Goal: Task Accomplishment & Management: Complete application form

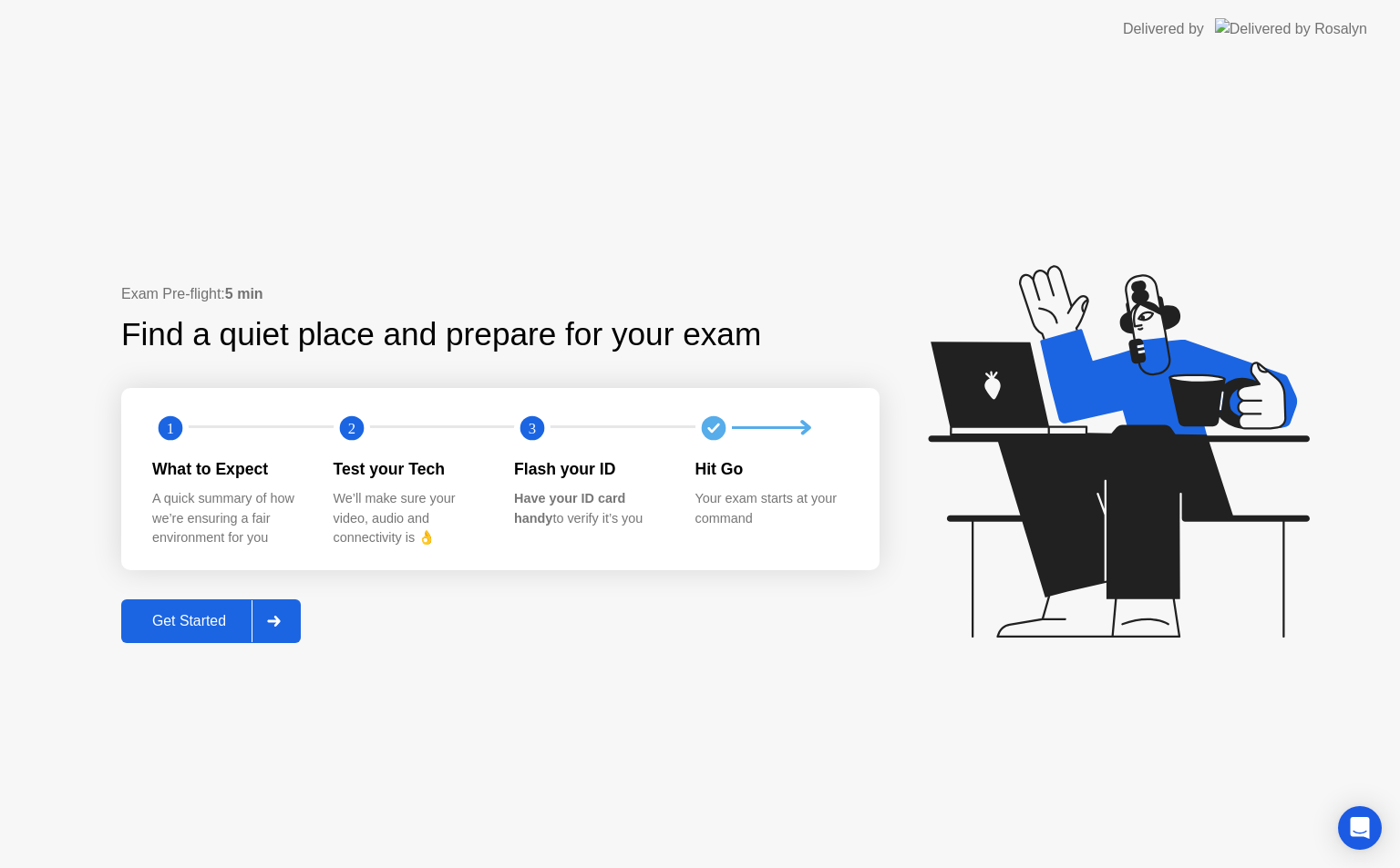
click at [212, 627] on div "Get Started" at bounding box center [189, 621] width 124 height 16
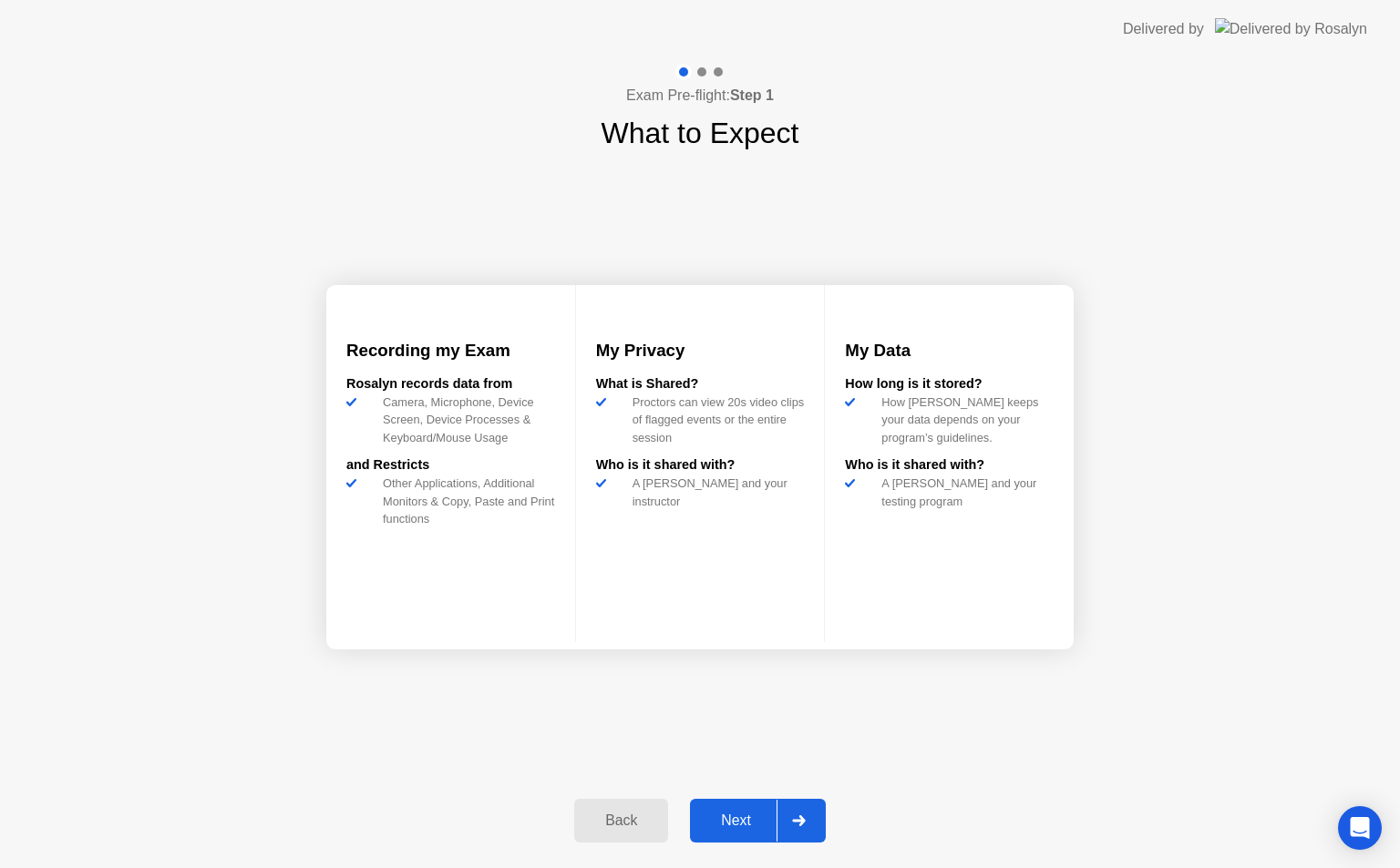
click at [802, 823] on icon at bounding box center [798, 820] width 12 height 11
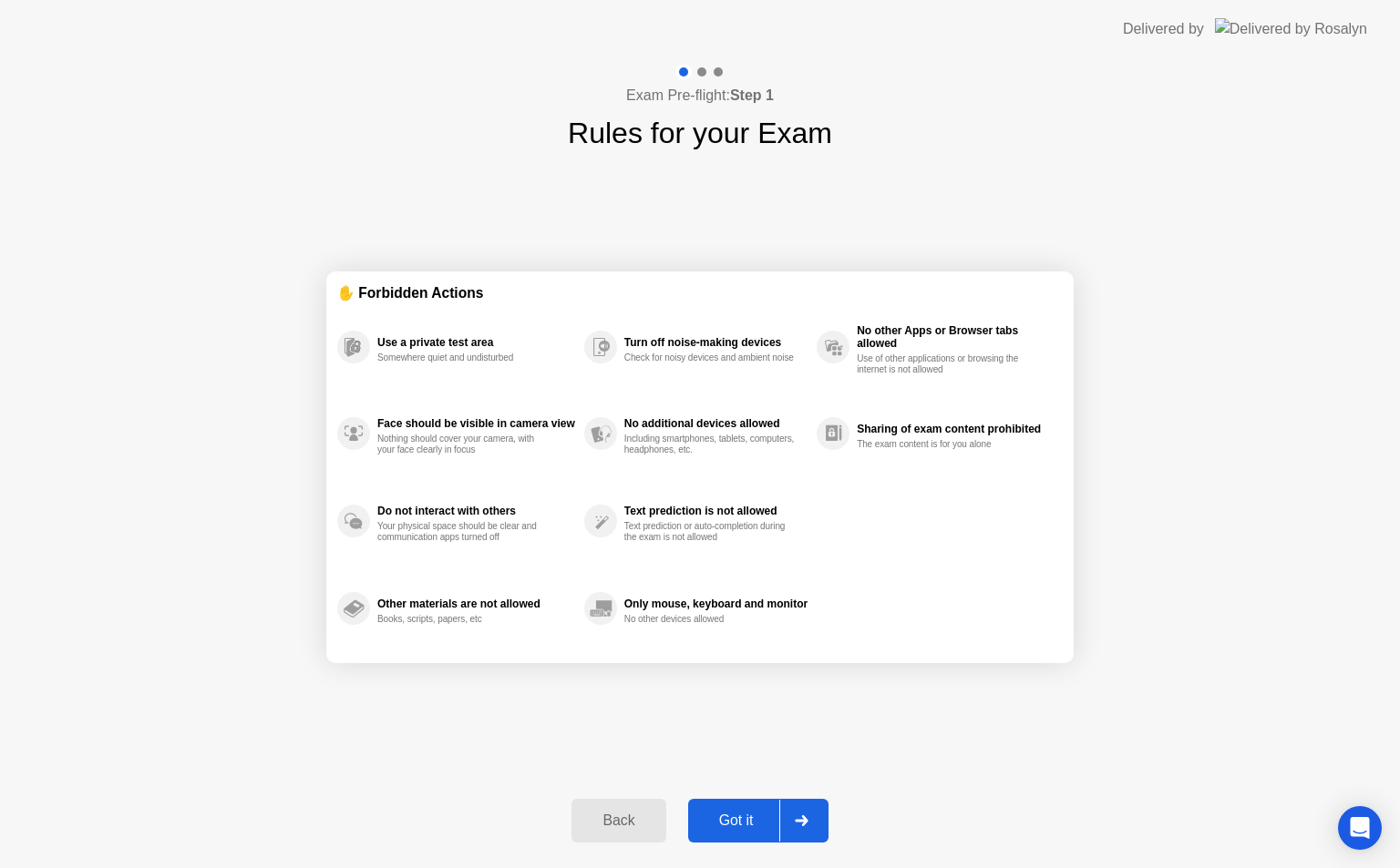
click at [802, 823] on icon at bounding box center [801, 820] width 13 height 11
select select "**********"
select select "*******"
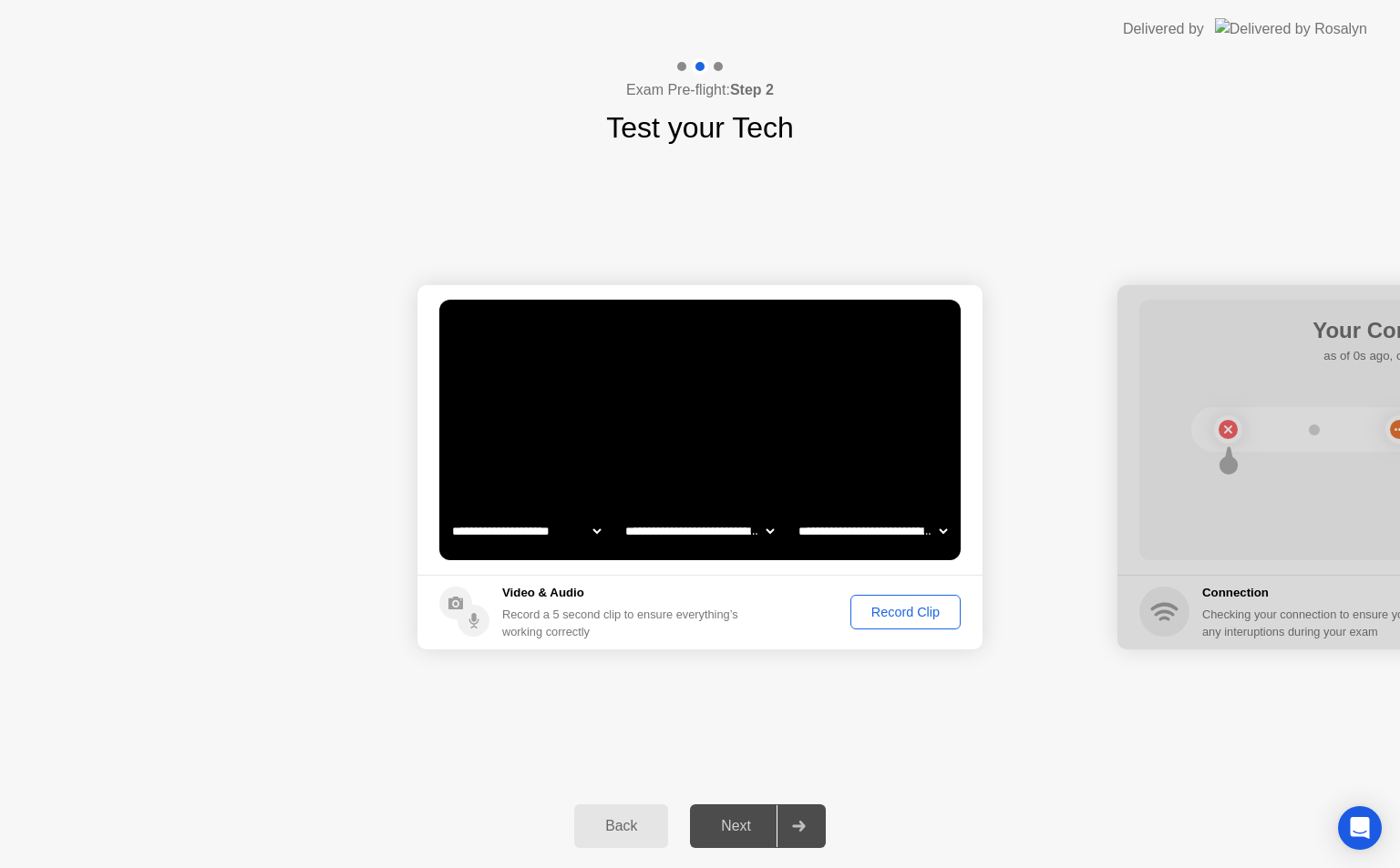
click at [881, 612] on div "Record Clip" at bounding box center [905, 612] width 98 height 14
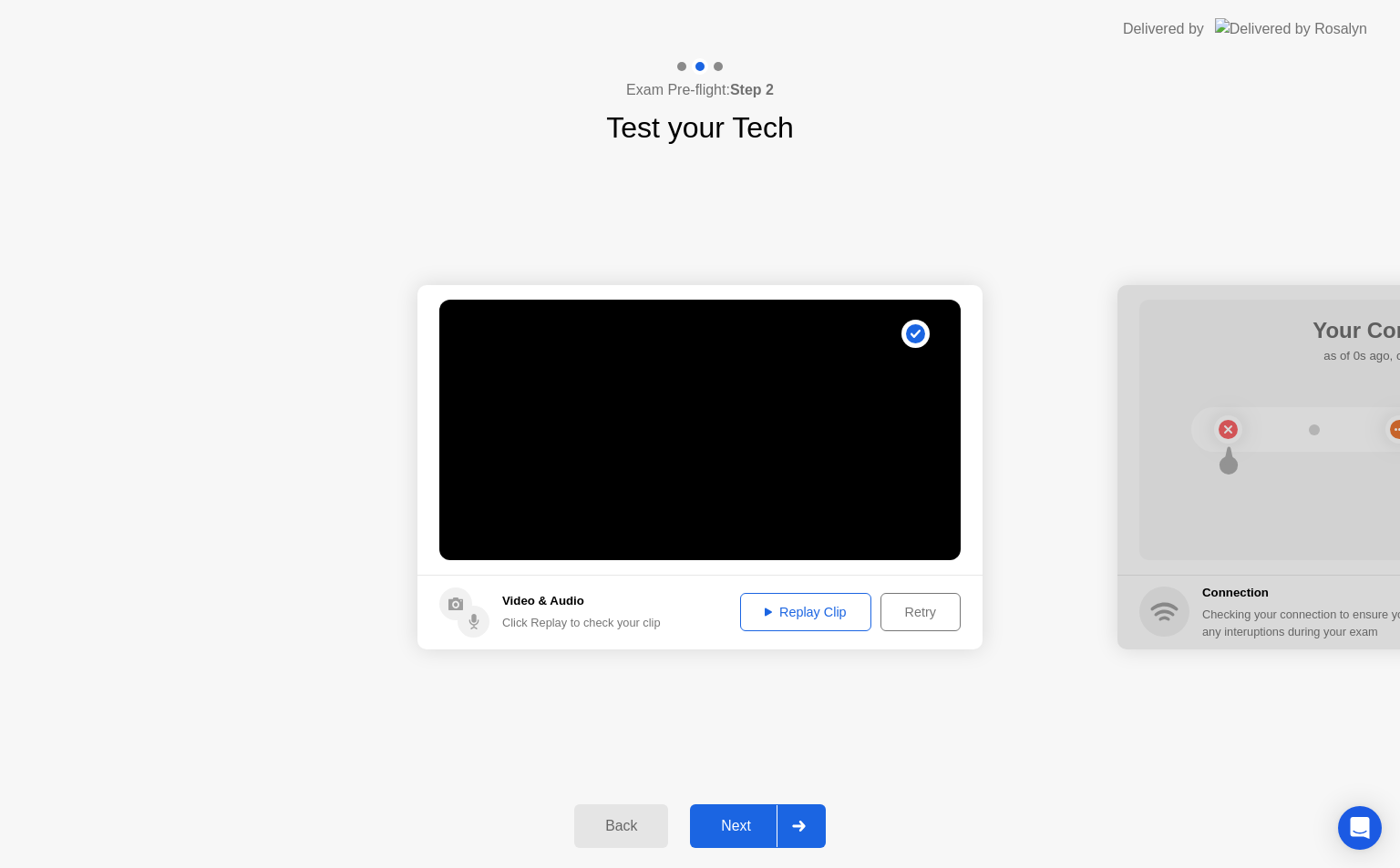
click at [812, 599] on button "Replay Clip" at bounding box center [805, 612] width 131 height 38
click at [797, 816] on div at bounding box center [798, 827] width 44 height 42
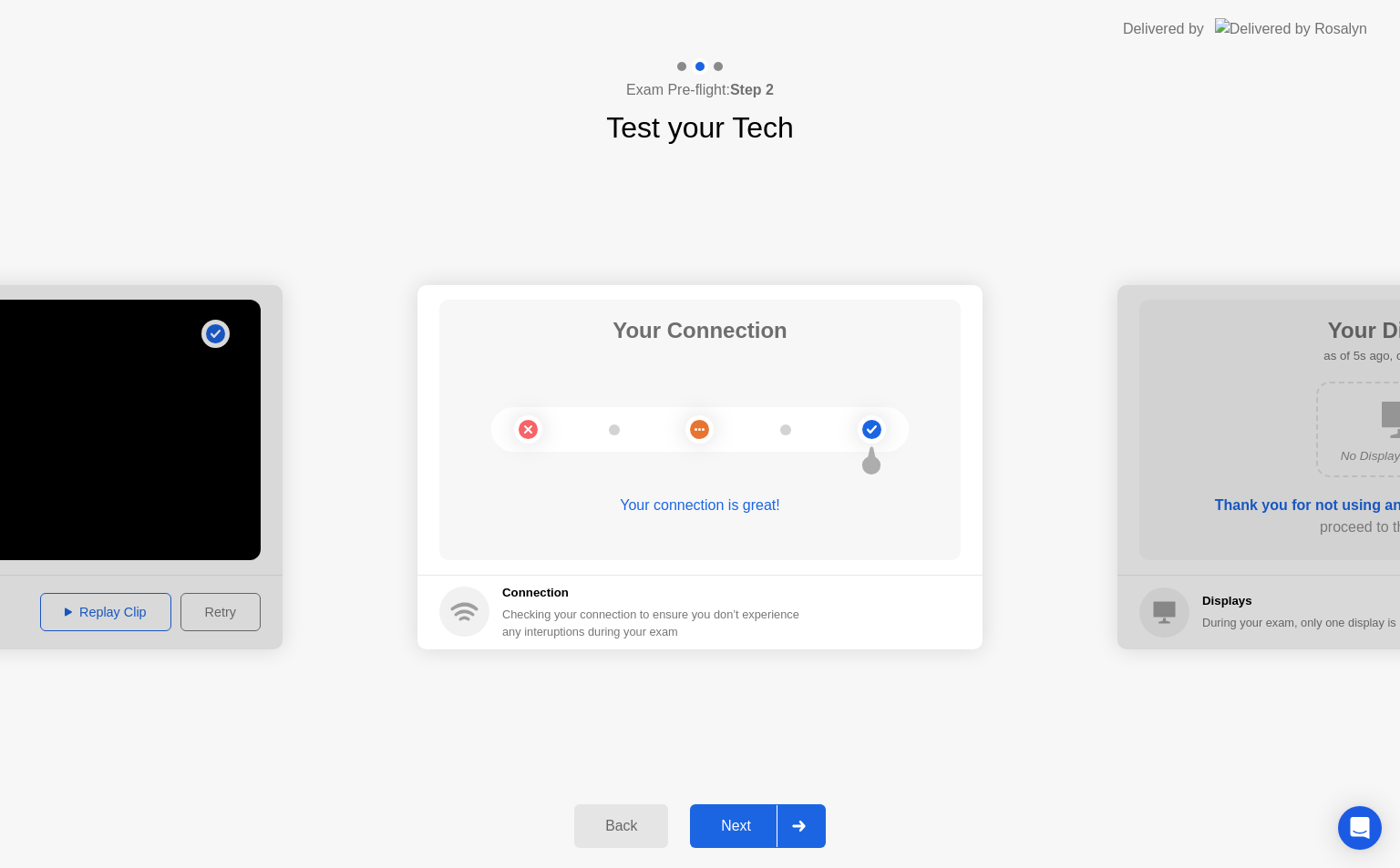
click at [799, 824] on icon at bounding box center [799, 826] width 13 height 11
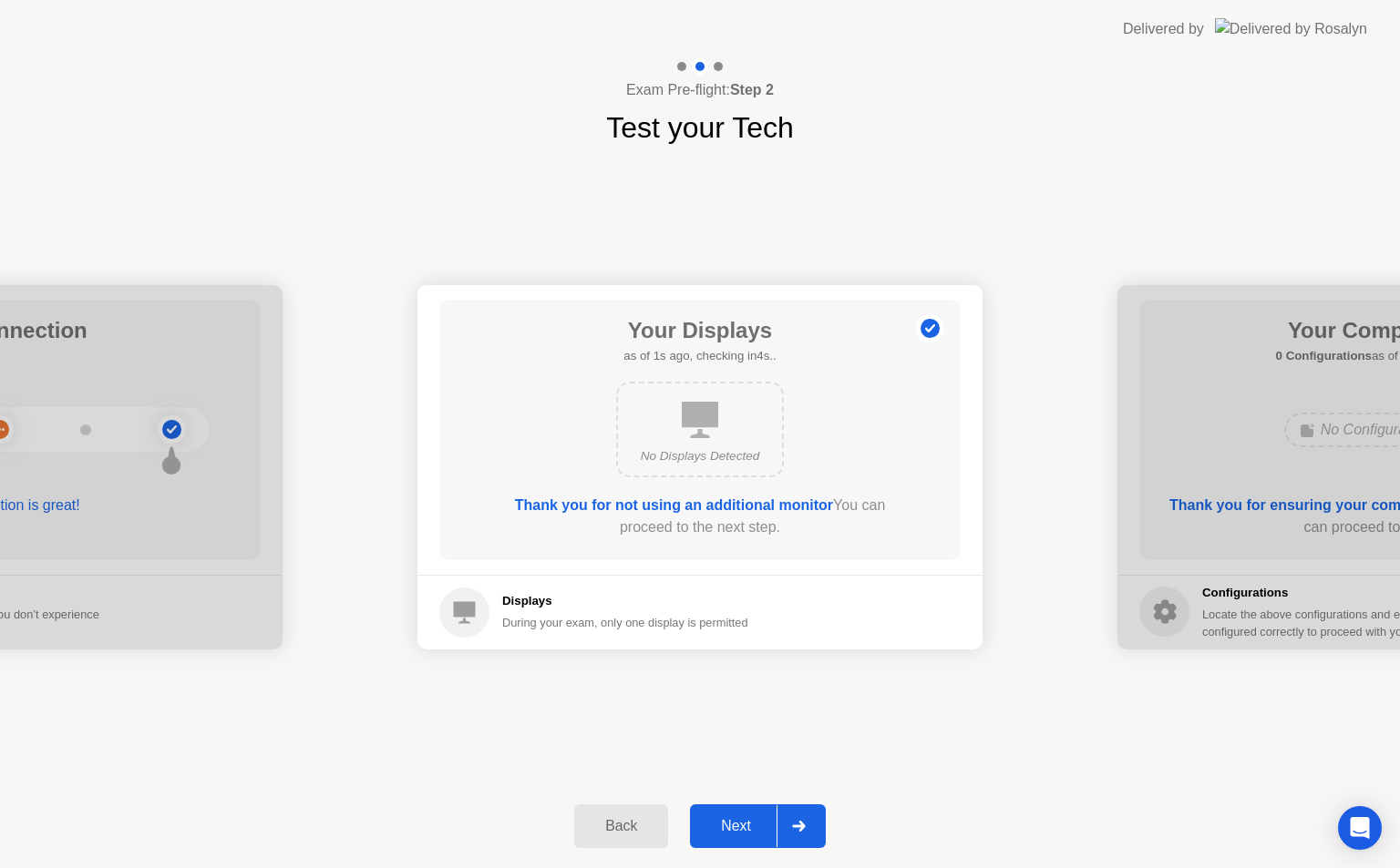
click at [799, 824] on icon at bounding box center [799, 826] width 13 height 11
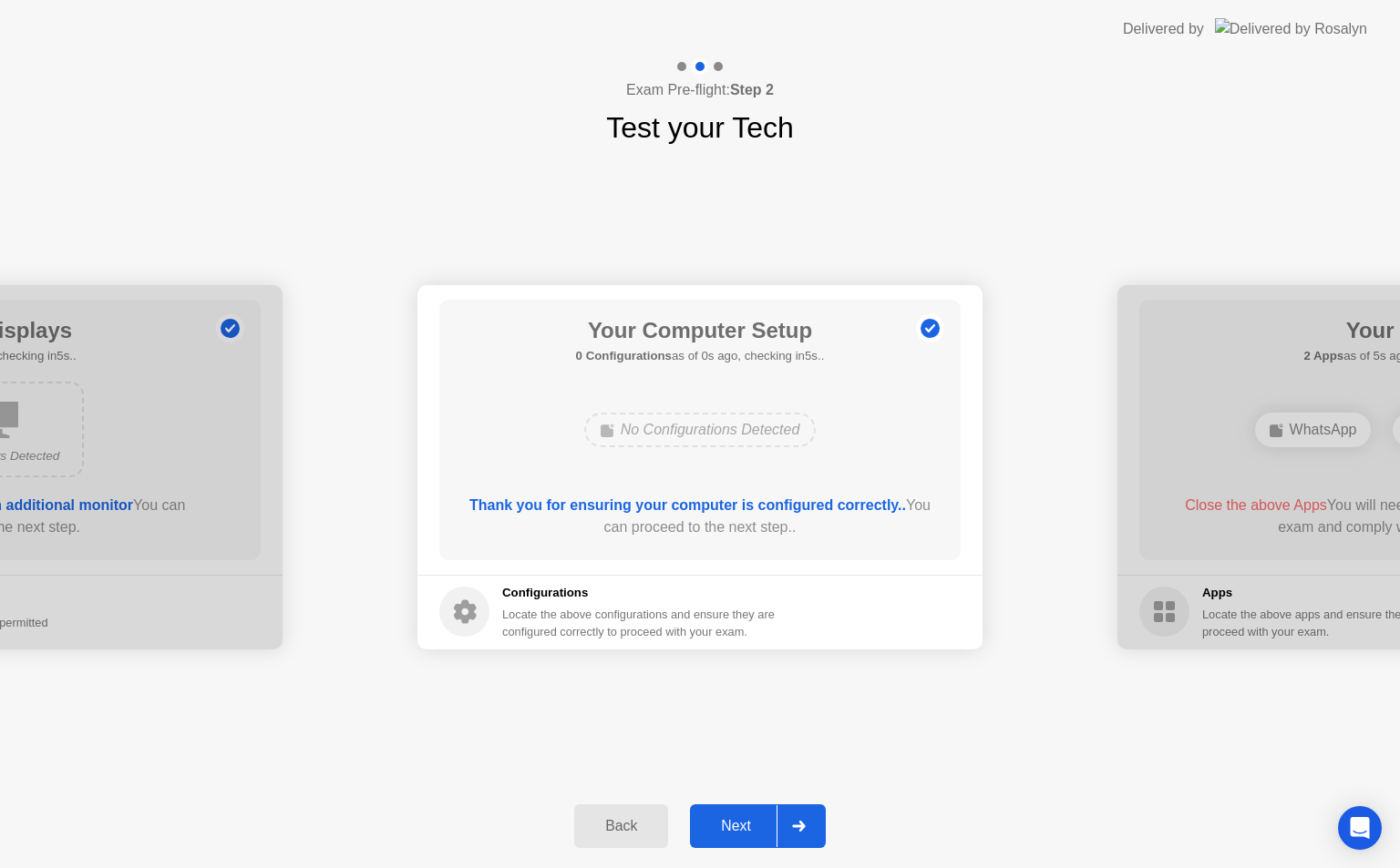
click at [799, 824] on icon at bounding box center [799, 826] width 13 height 11
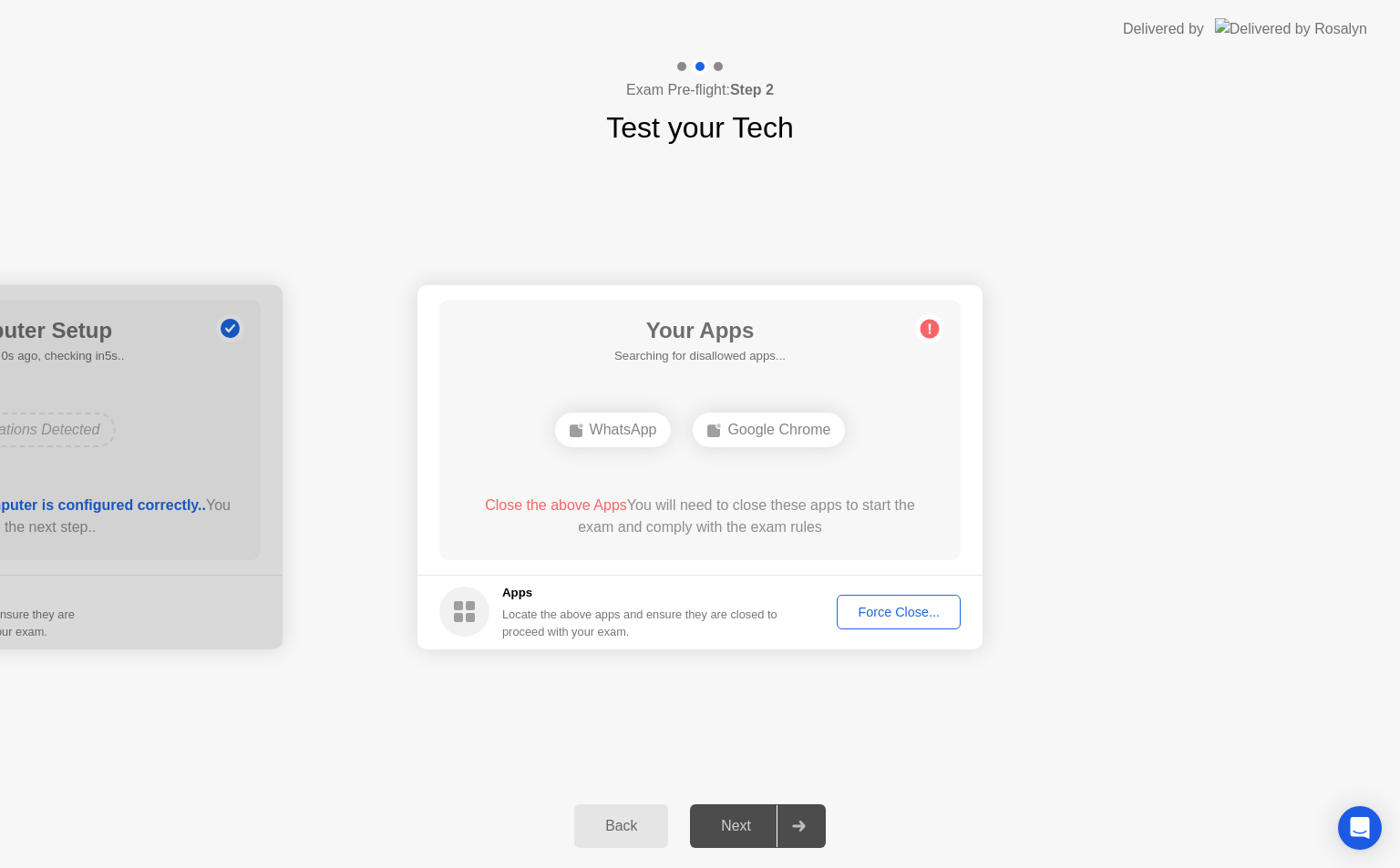
click at [884, 608] on div "Force Close..." at bounding box center [899, 612] width 111 height 14
click at [883, 612] on div "Force Close..." at bounding box center [899, 612] width 111 height 14
click at [901, 612] on div "Force Close..." at bounding box center [899, 612] width 111 height 14
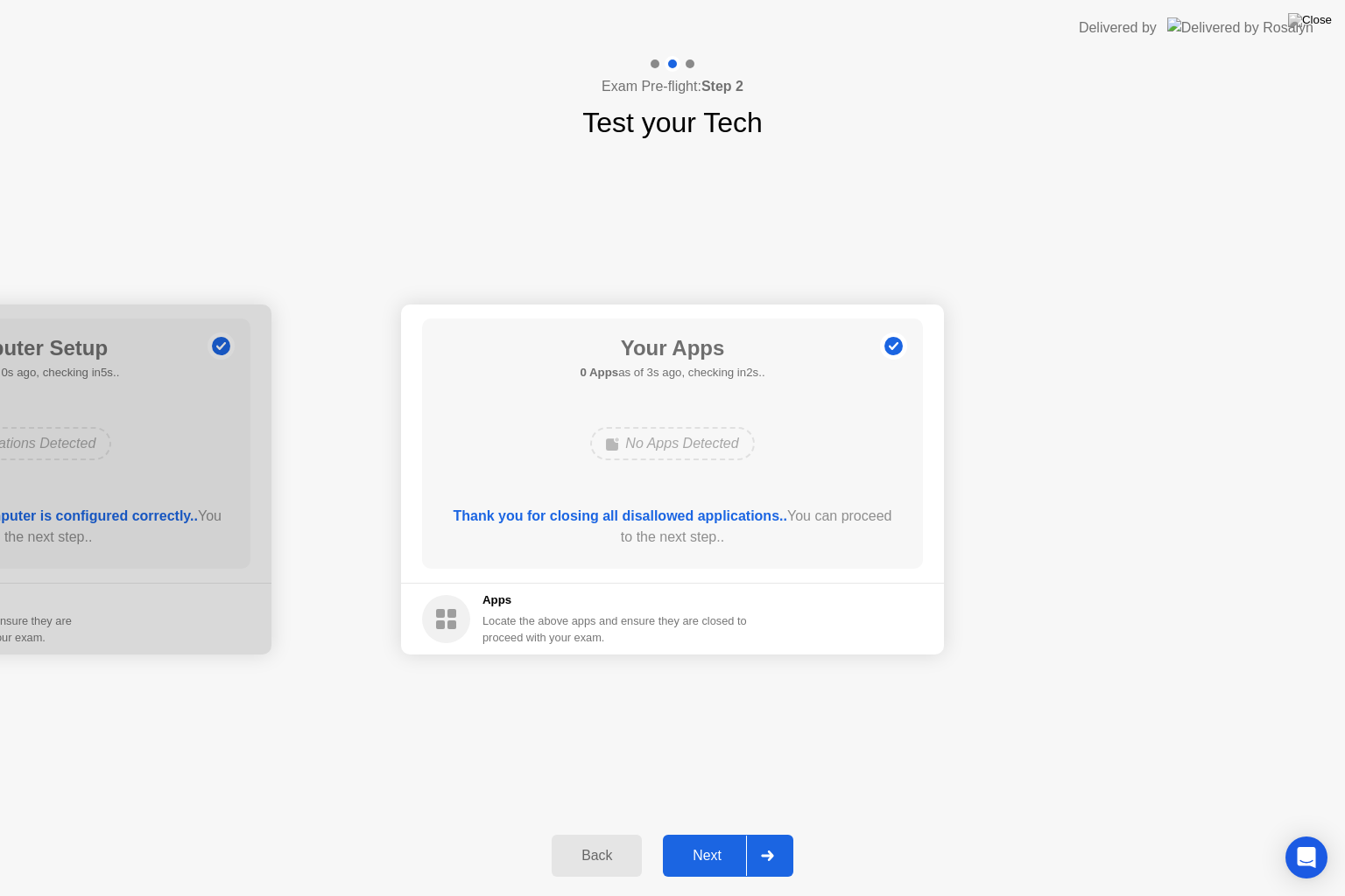
click at [774, 834] on icon at bounding box center [768, 856] width 13 height 10
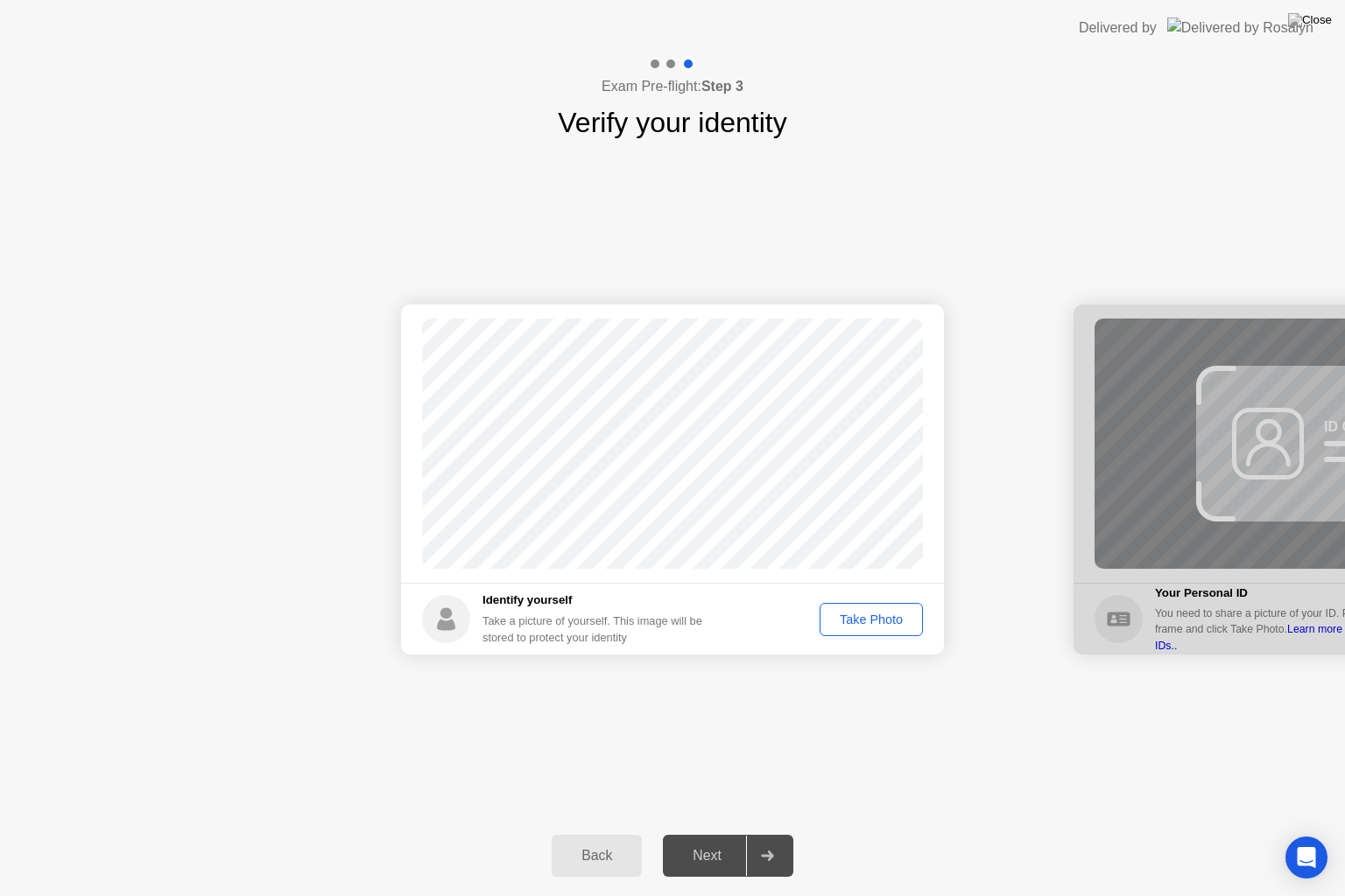
click at [856, 623] on div "Take Photo" at bounding box center [871, 619] width 91 height 14
click at [769, 834] on icon at bounding box center [768, 856] width 13 height 10
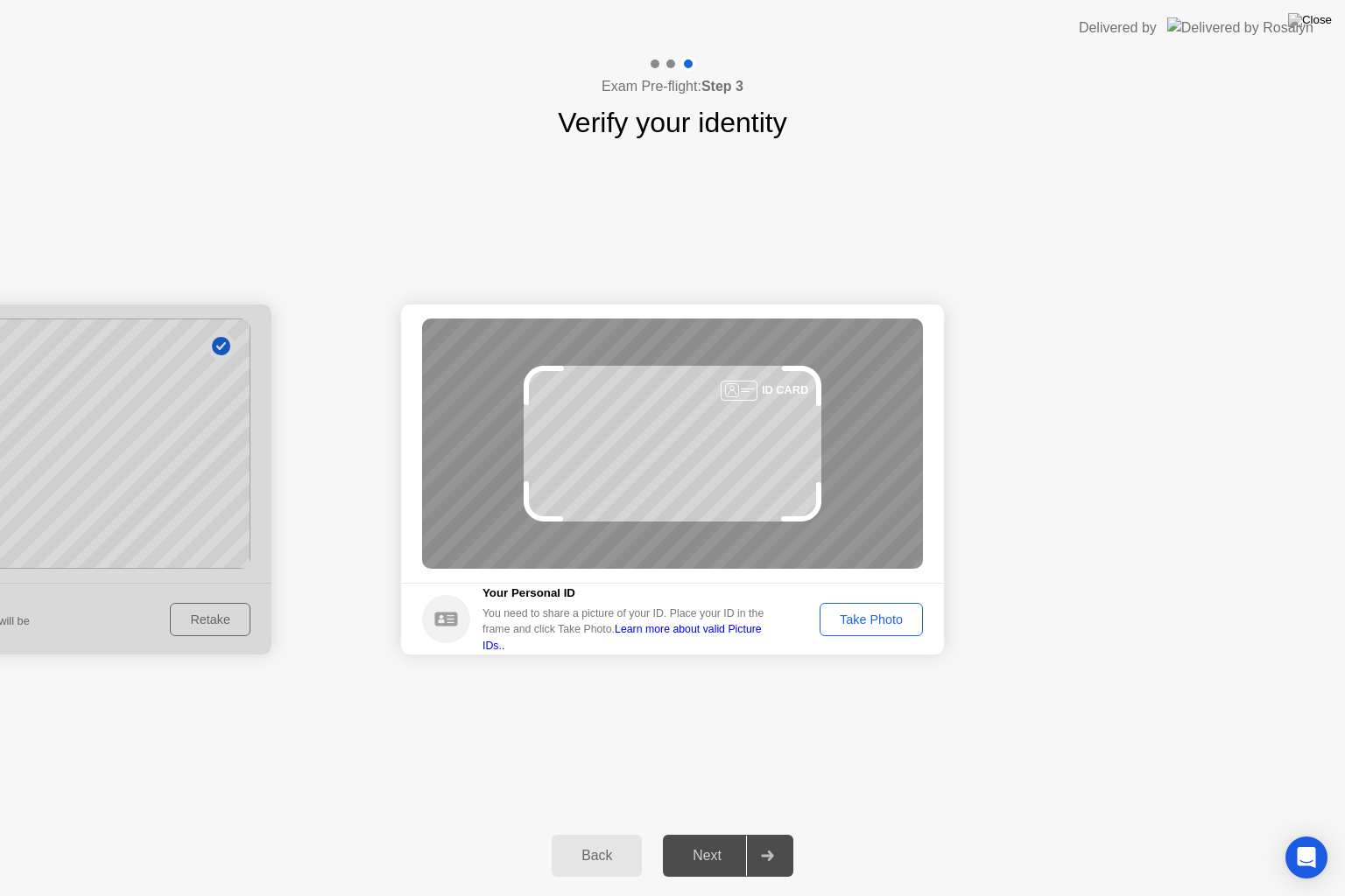
click at [867, 627] on div "Take Photo" at bounding box center [871, 619] width 91 height 14
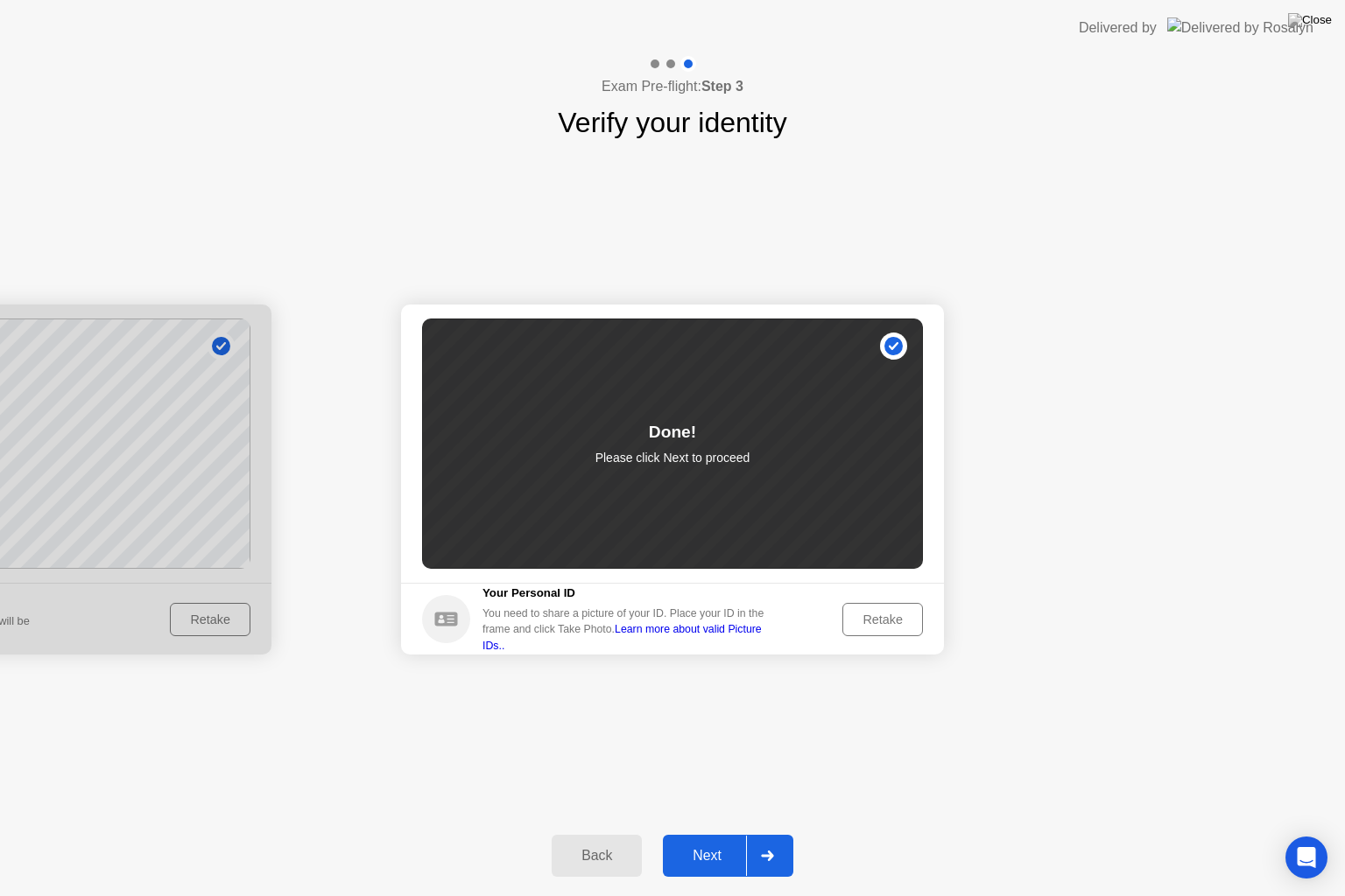
click at [776, 834] on div at bounding box center [767, 856] width 42 height 40
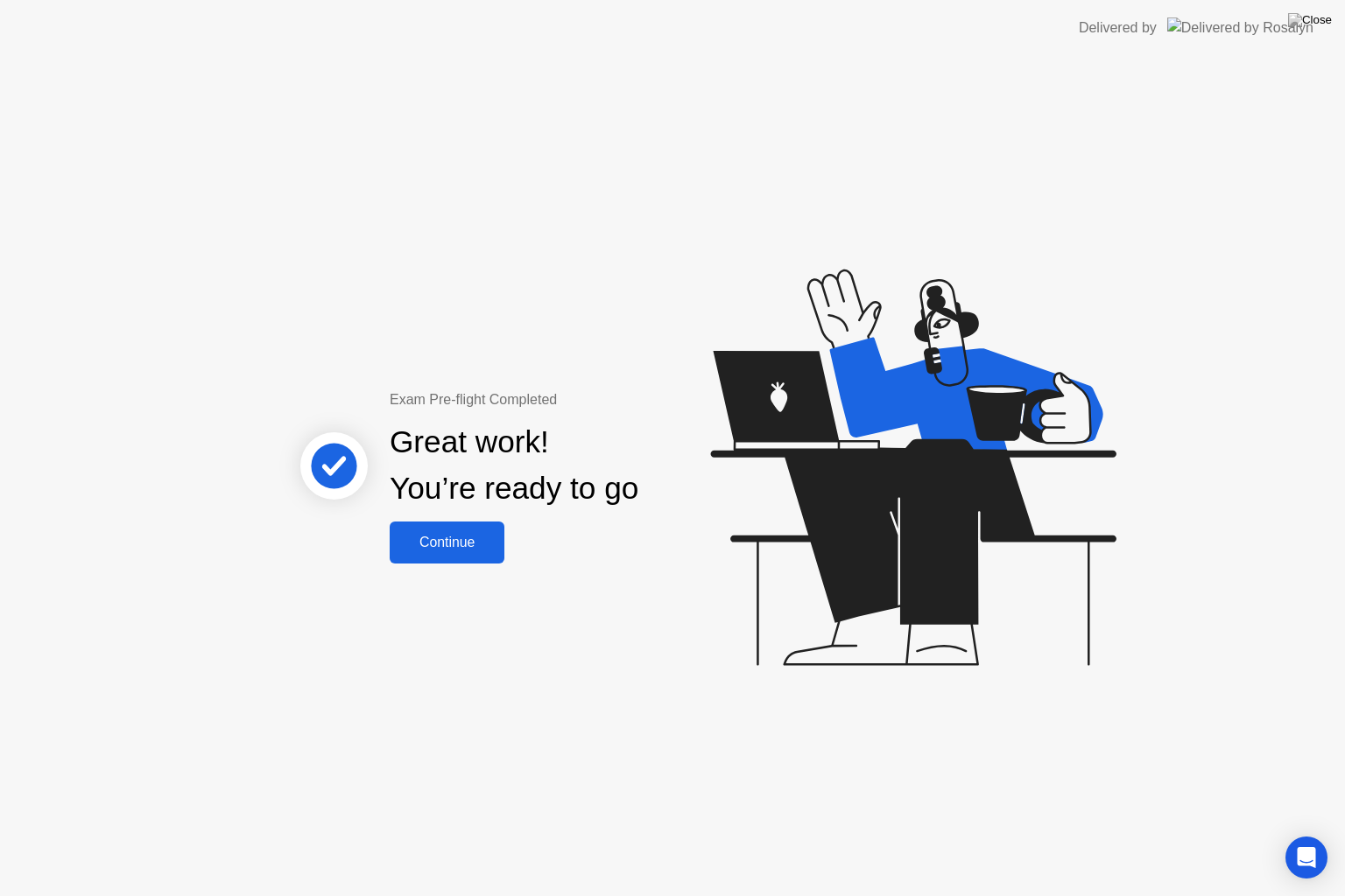
click at [434, 542] on div "Continue" at bounding box center [446, 542] width 104 height 16
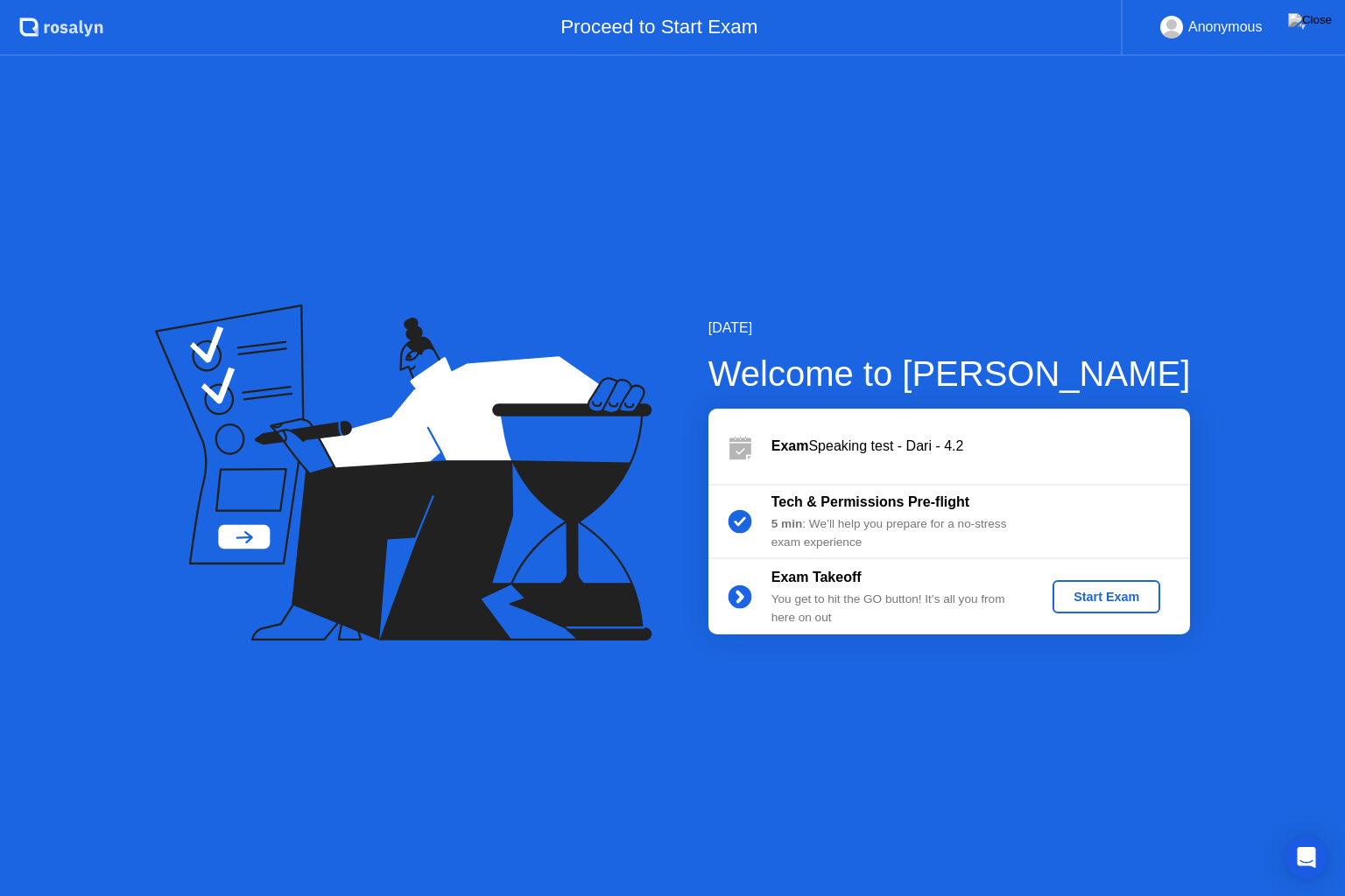
click at [1089, 598] on div "Start Exam" at bounding box center [1106, 596] width 94 height 14
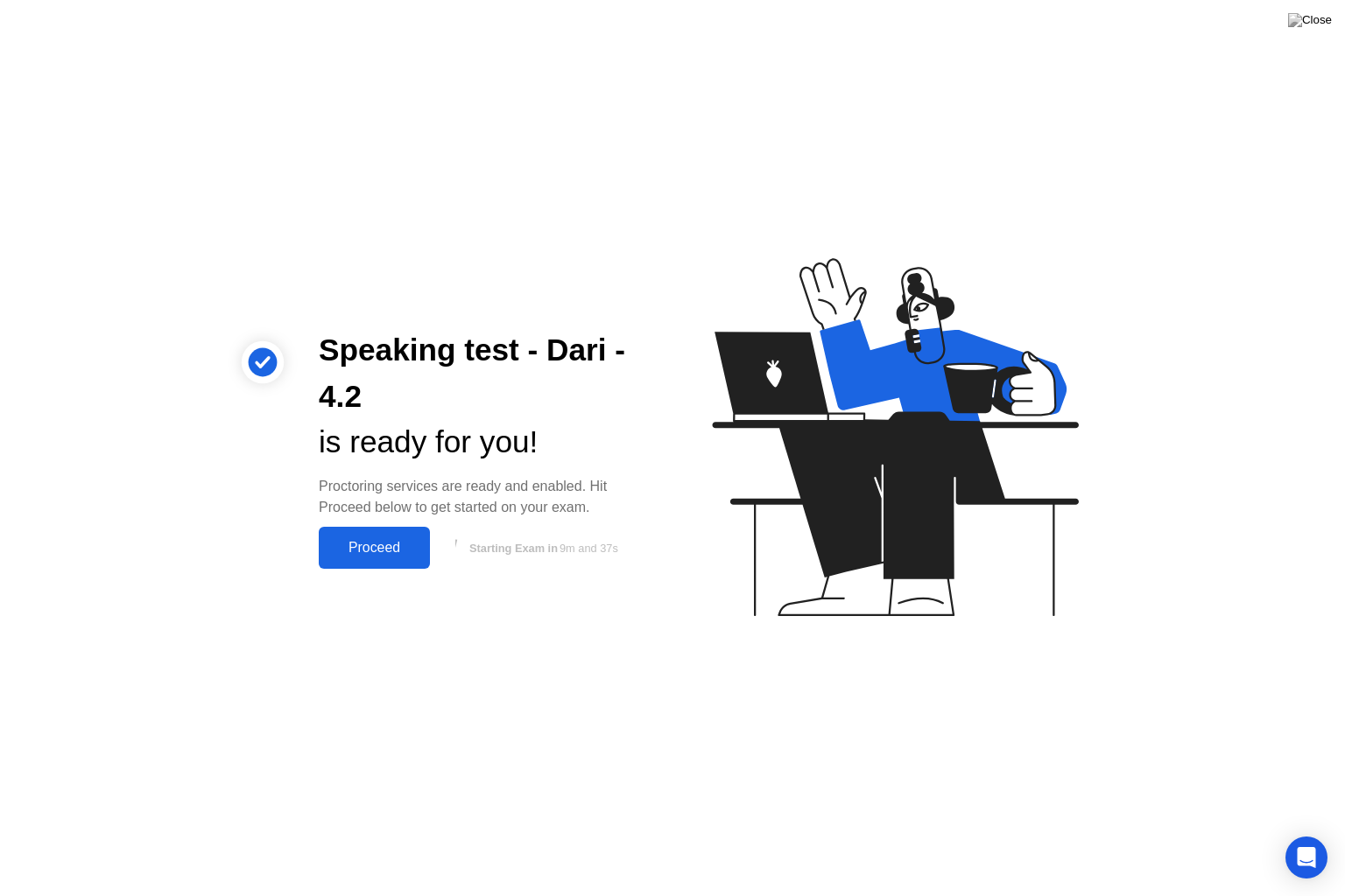
click at [395, 546] on div "Proceed" at bounding box center [374, 548] width 101 height 16
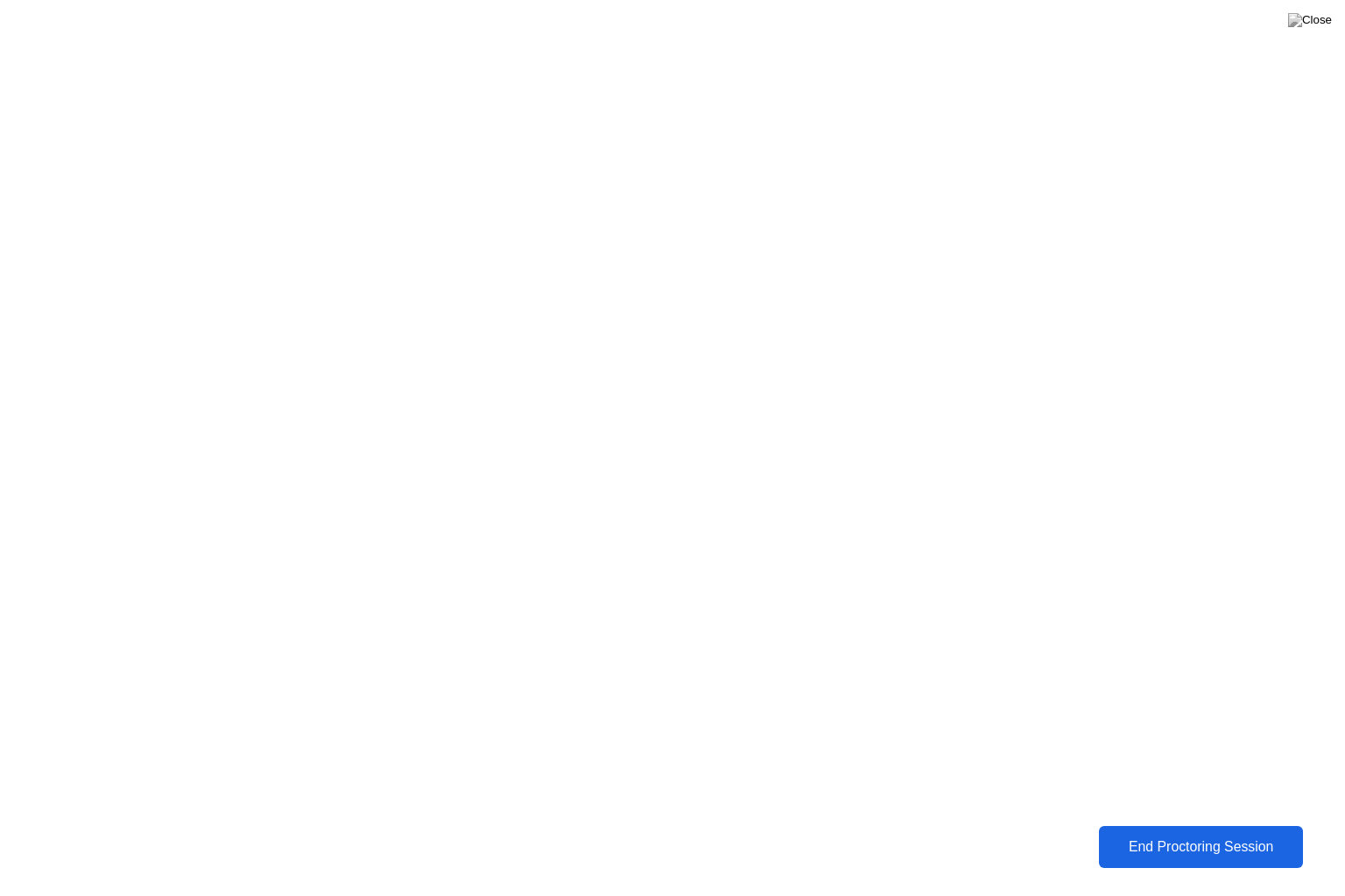
click at [1161, 834] on div "End Proctoring Session" at bounding box center [1201, 846] width 193 height 16
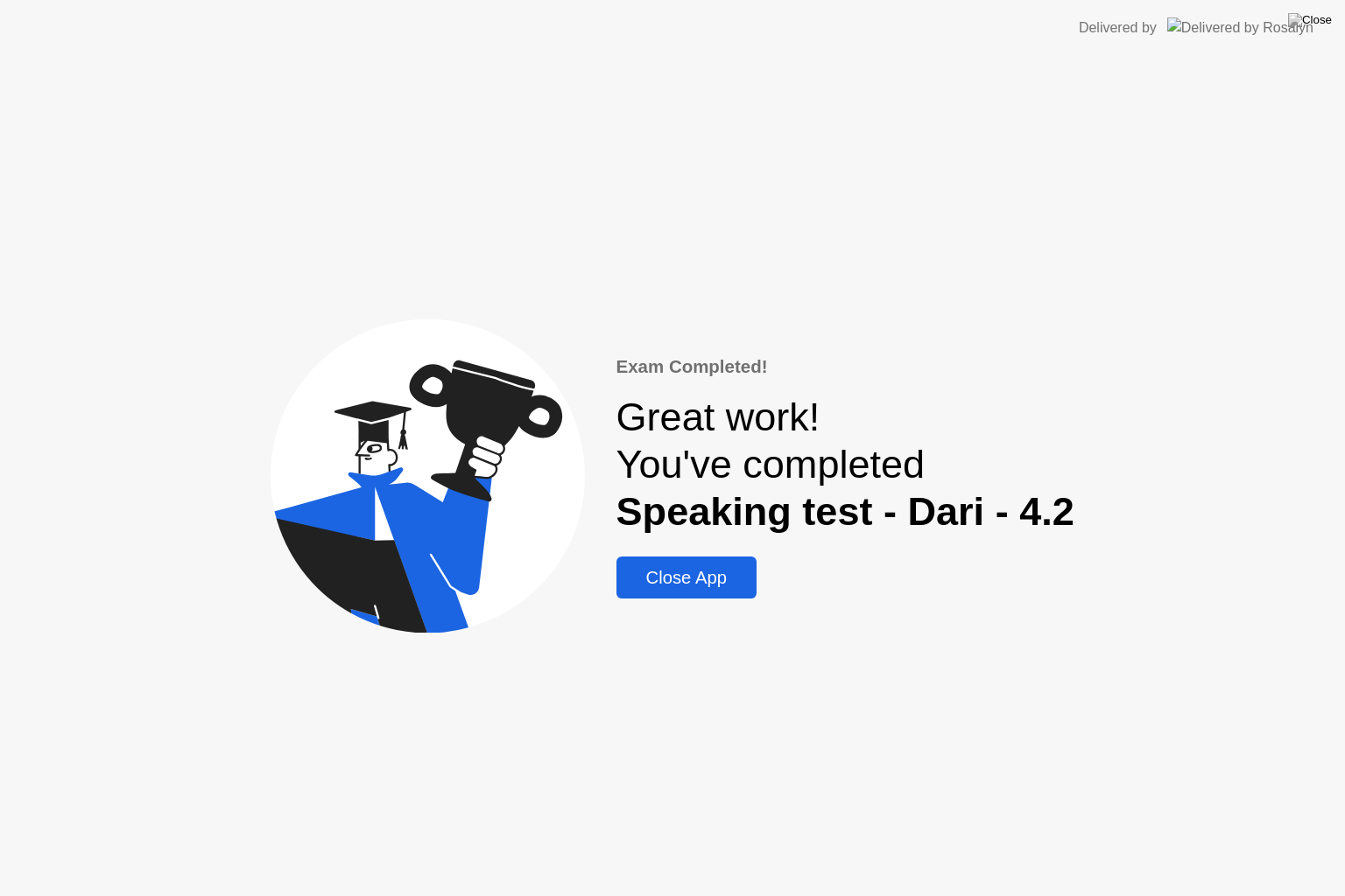
click at [709, 583] on div "Close App" at bounding box center [686, 578] width 130 height 20
